Goal: Find contact information: Find contact information

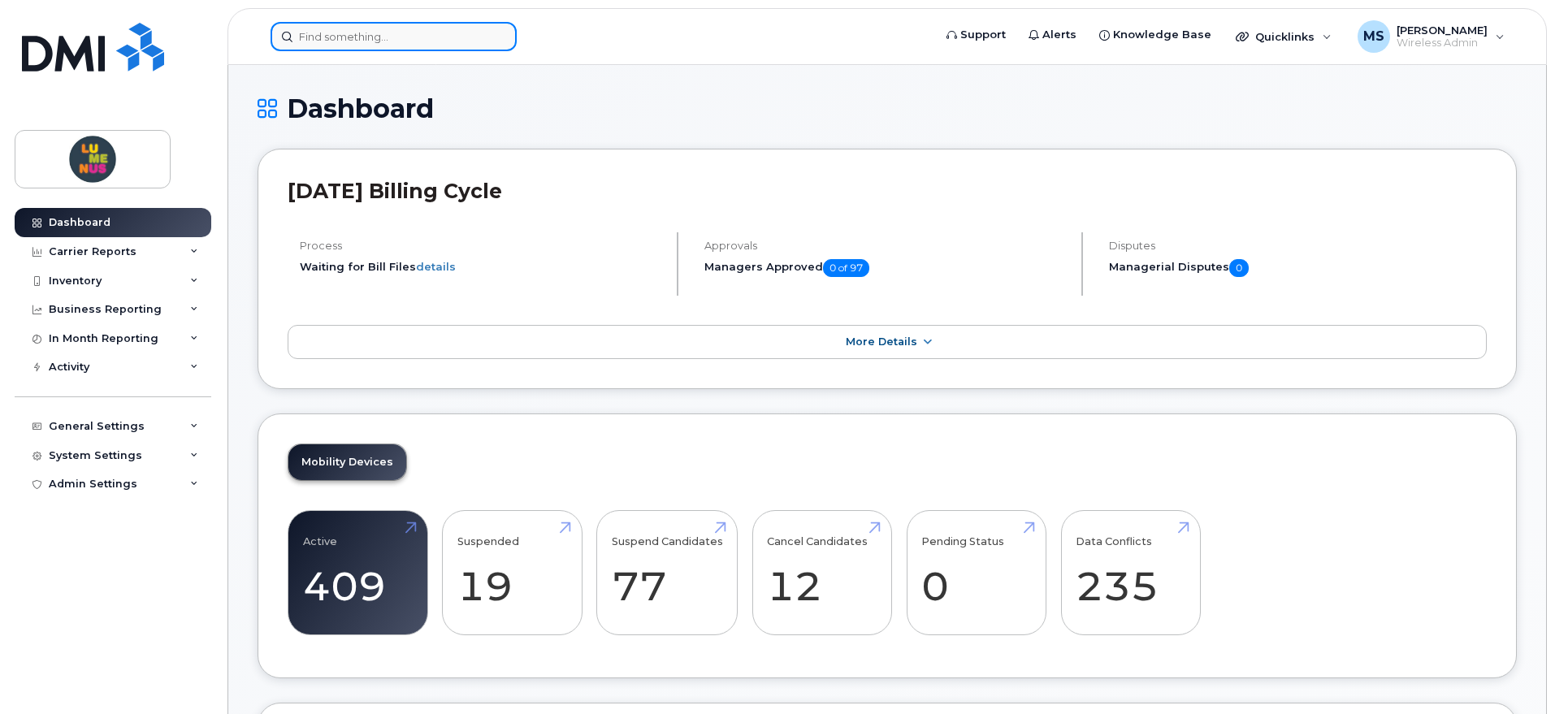
click at [346, 36] on input at bounding box center [394, 36] width 246 height 29
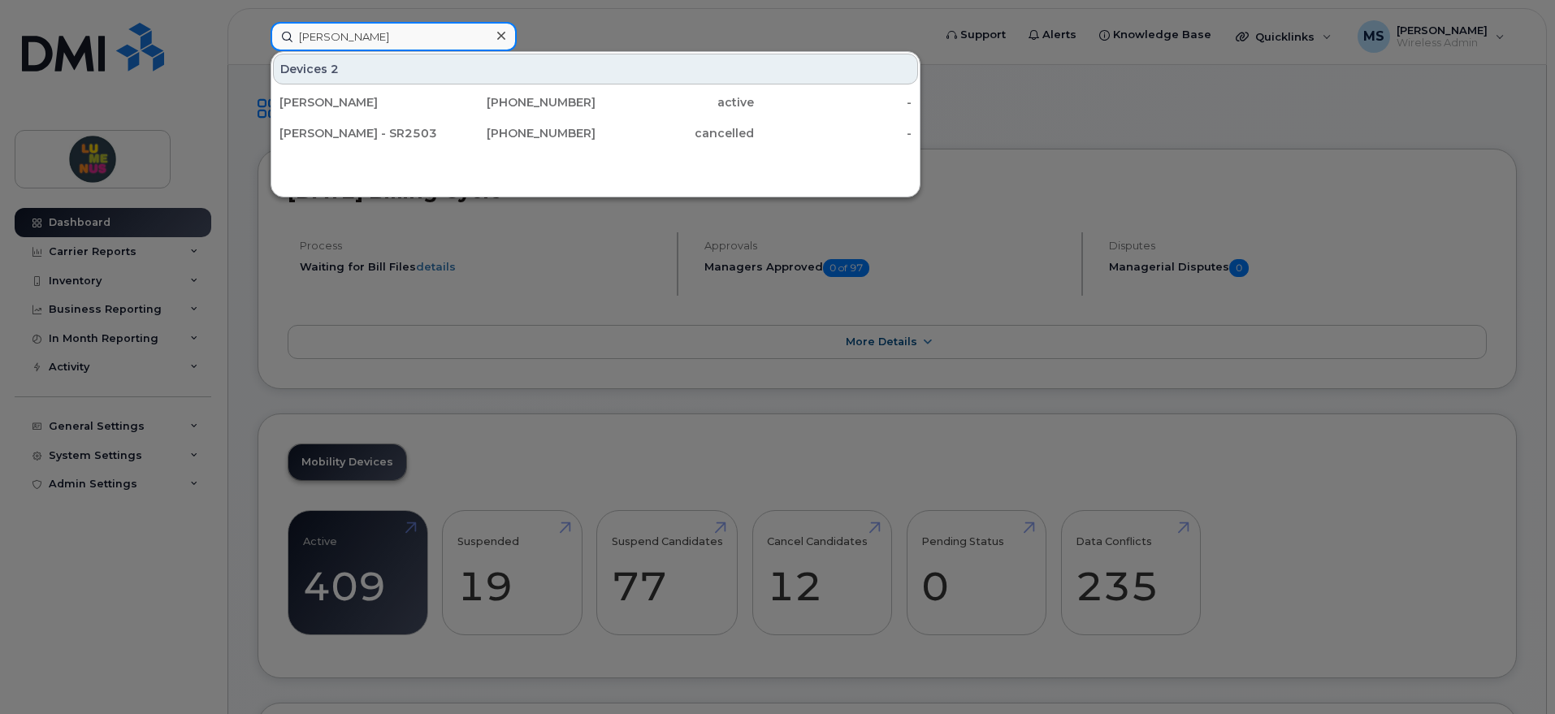
type input "[PERSON_NAME]"
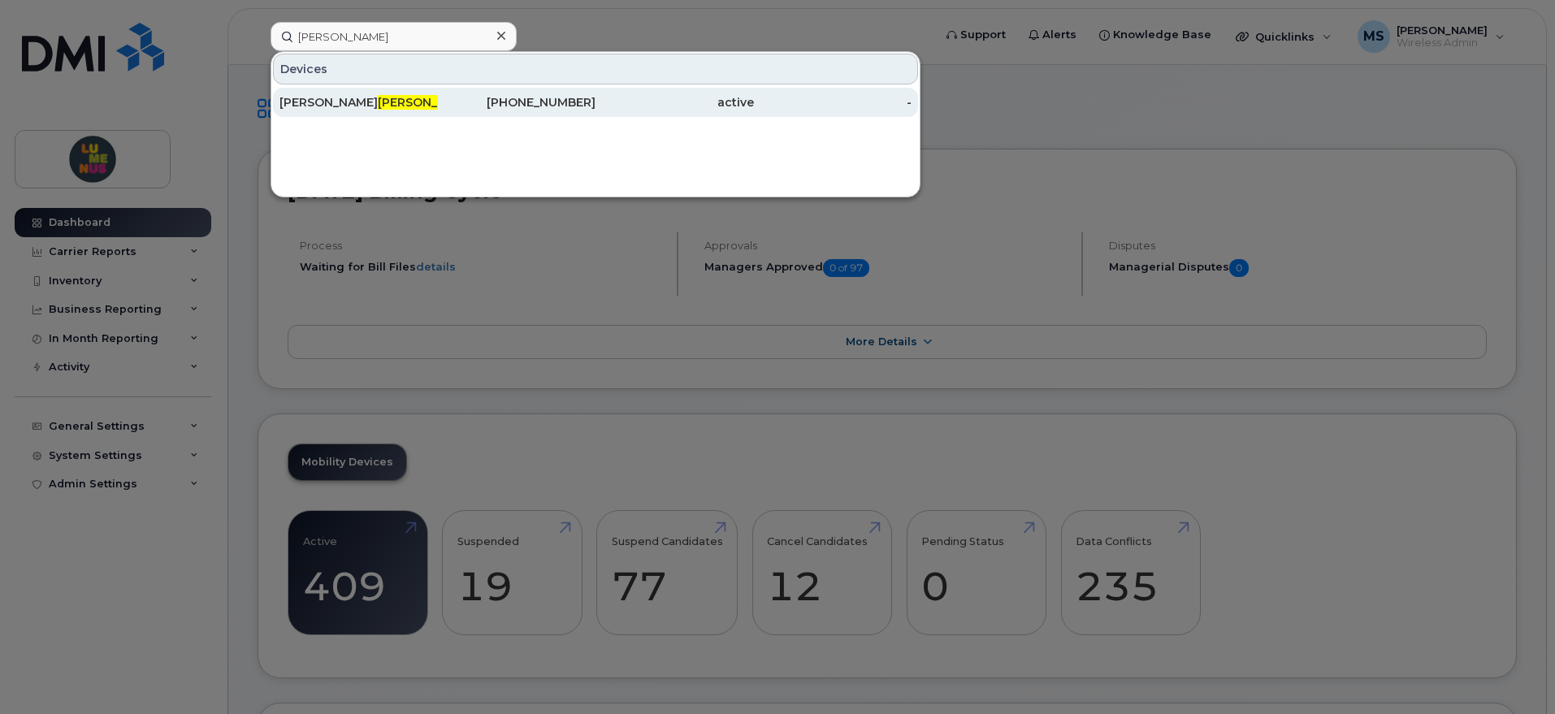
click at [438, 111] on div "[PERSON_NAME]" at bounding box center [517, 102] width 158 height 29
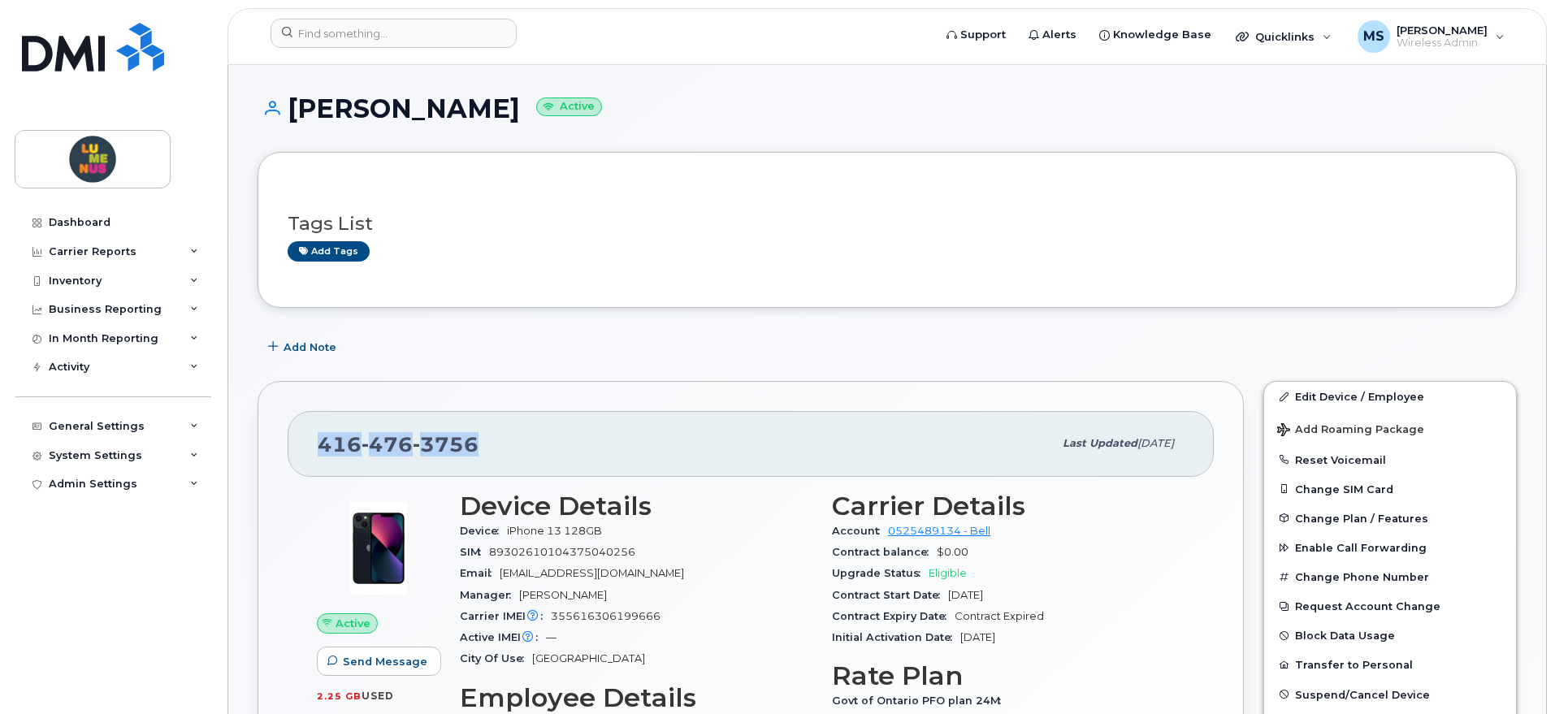
drag, startPoint x: 447, startPoint y: 438, endPoint x: 312, endPoint y: 435, distance: 134.9
click at [312, 435] on div "416 476 3756 Last updated Jun 26, 2025" at bounding box center [751, 443] width 926 height 65
copy span "416 476 3756"
